Goal: Information Seeking & Learning: Learn about a topic

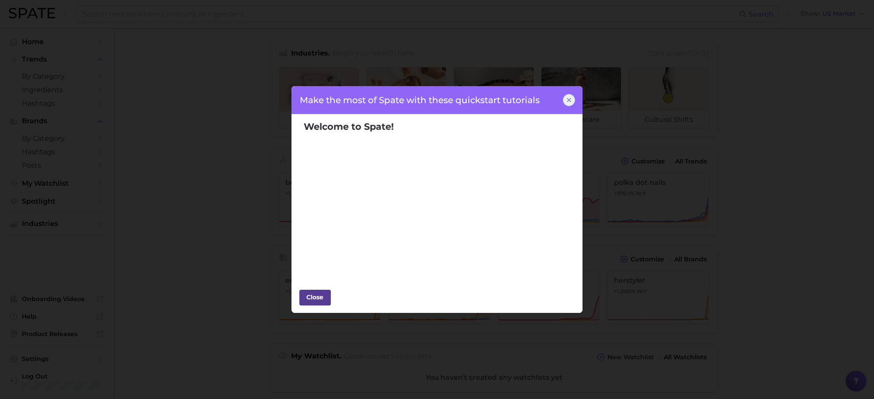
click at [320, 299] on div "Close" at bounding box center [315, 297] width 26 height 13
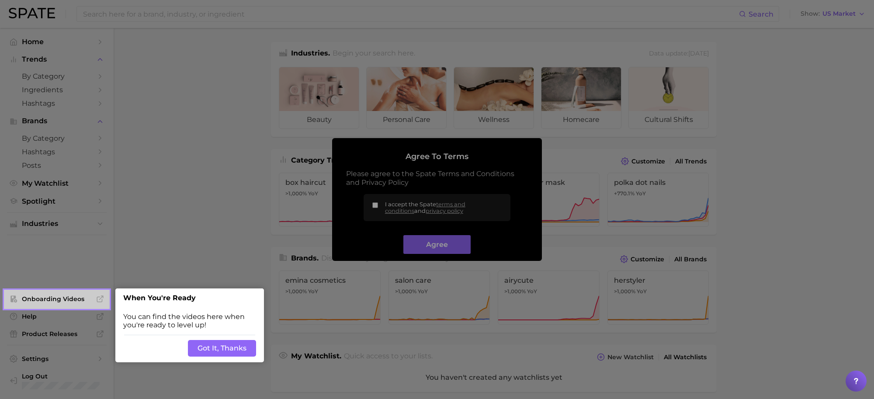
click at [251, 349] on button "Got It, Thanks" at bounding box center [222, 348] width 68 height 17
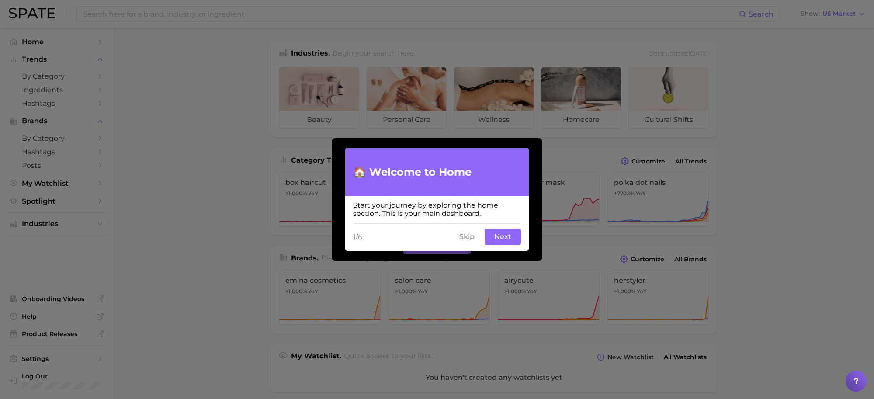
click at [470, 236] on button "Skip" at bounding box center [467, 237] width 26 height 17
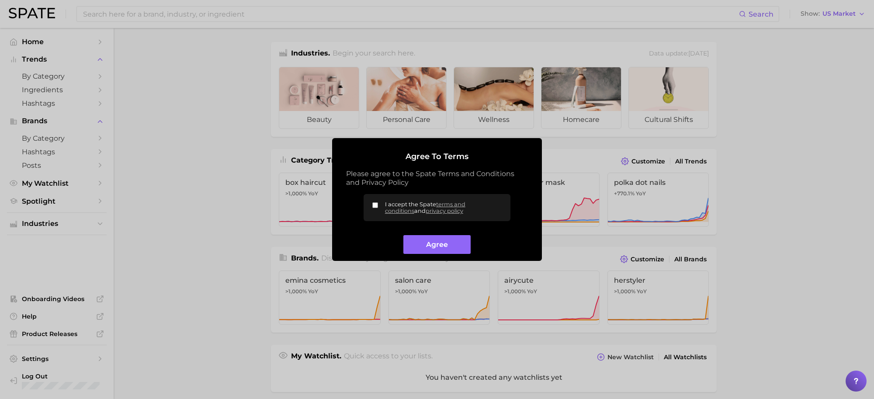
click at [372, 204] on input "I accept the Spate terms and conditions and privacy policy" at bounding box center [375, 205] width 6 height 6
checkbox input "true"
click at [439, 247] on button "Agree" at bounding box center [437, 244] width 67 height 19
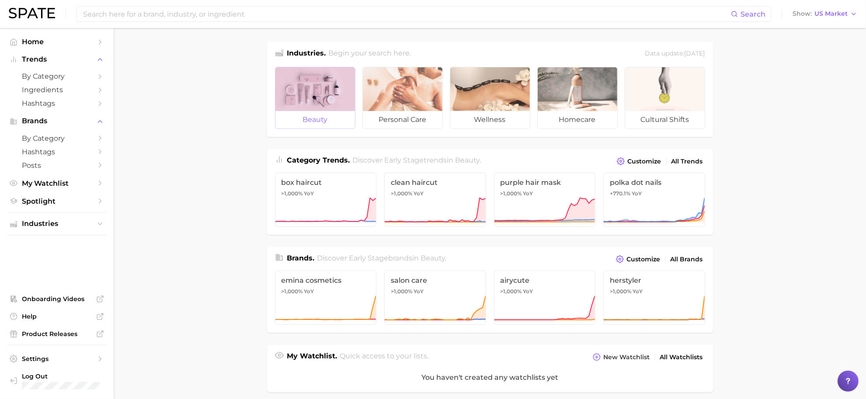
click at [310, 106] on div at bounding box center [315, 89] width 80 height 44
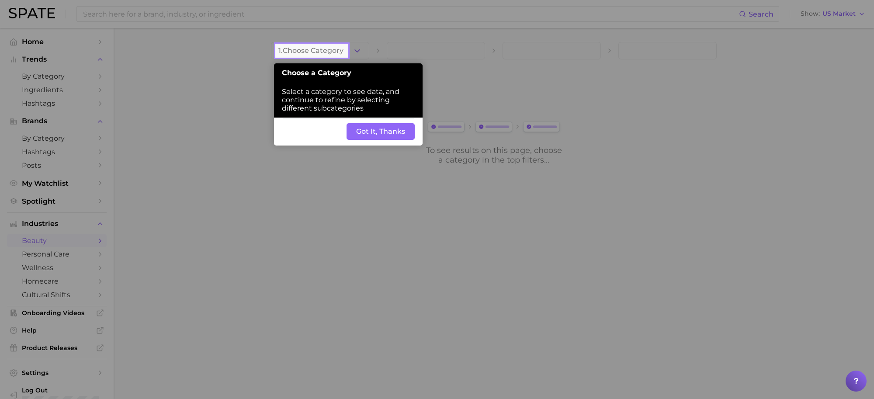
click at [379, 128] on button "Got It, Thanks" at bounding box center [381, 131] width 68 height 17
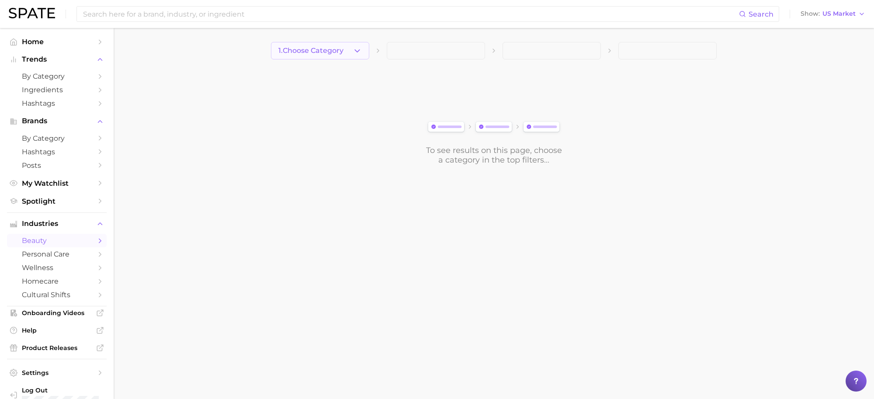
click at [354, 52] on icon "button" at bounding box center [357, 50] width 9 height 9
